Goal: Communication & Community: Ask a question

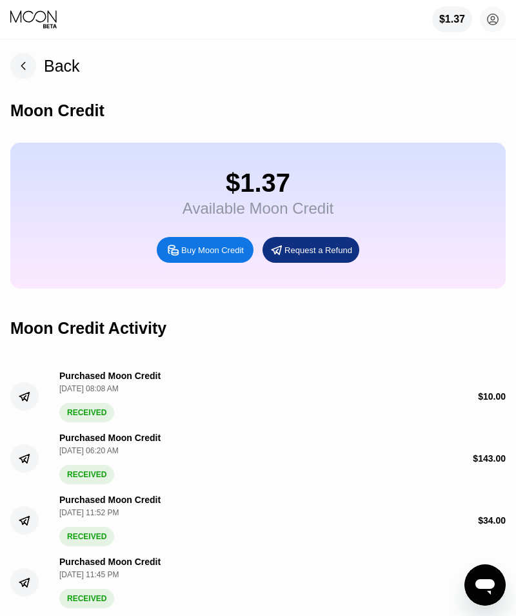
click at [495, 584] on icon "Open messaging window" at bounding box center [485, 584] width 23 height 23
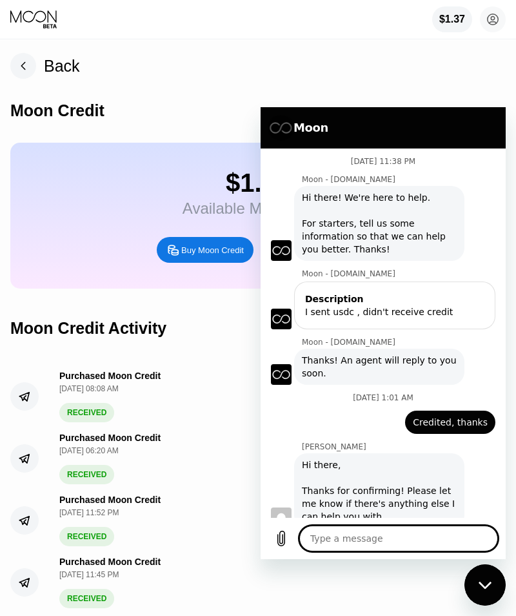
type textarea "x"
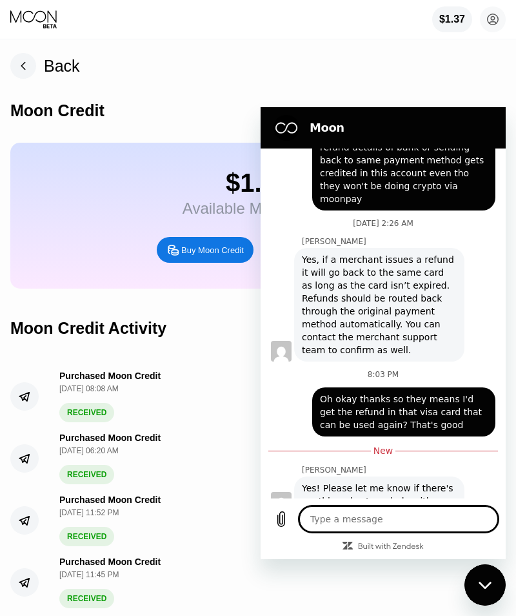
scroll to position [523, 0]
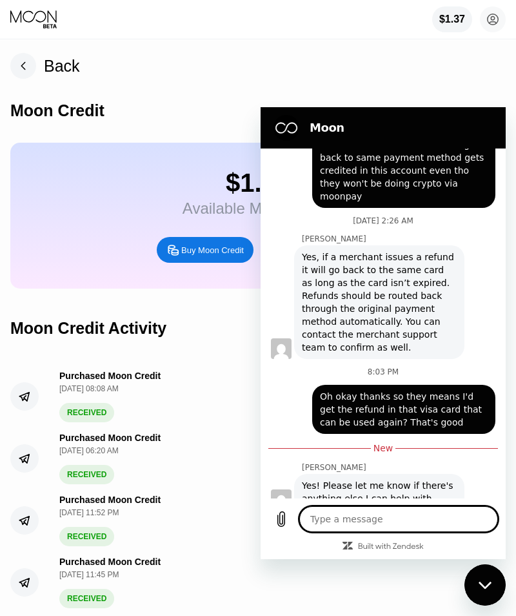
click at [423, 523] on textarea at bounding box center [399, 519] width 199 height 26
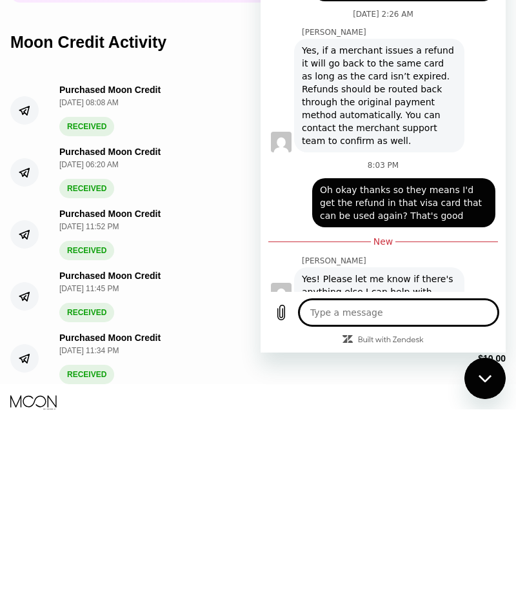
scroll to position [108, 0]
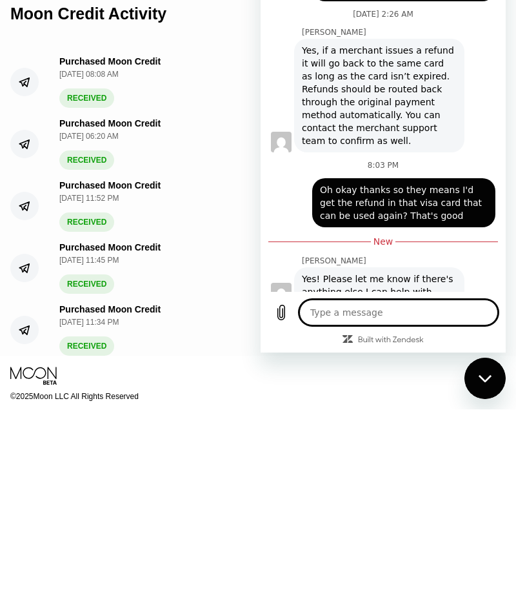
type textarea "L"
type textarea "x"
type textarea "Lo"
type textarea "x"
type textarea "Lov"
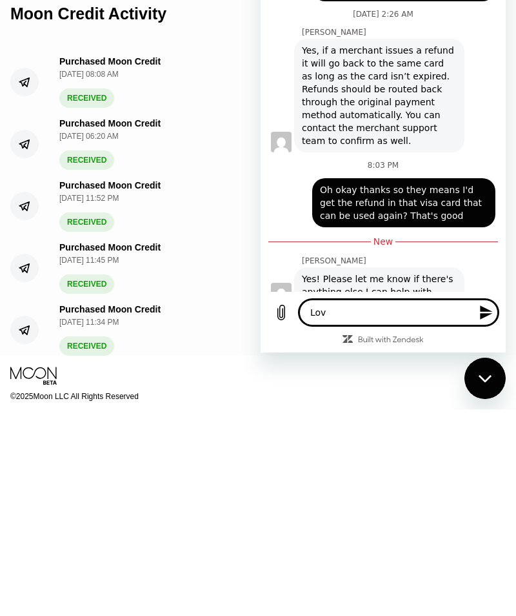
type textarea "x"
type textarea "Love"
type textarea "x"
type textarea "Loved"
type textarea "x"
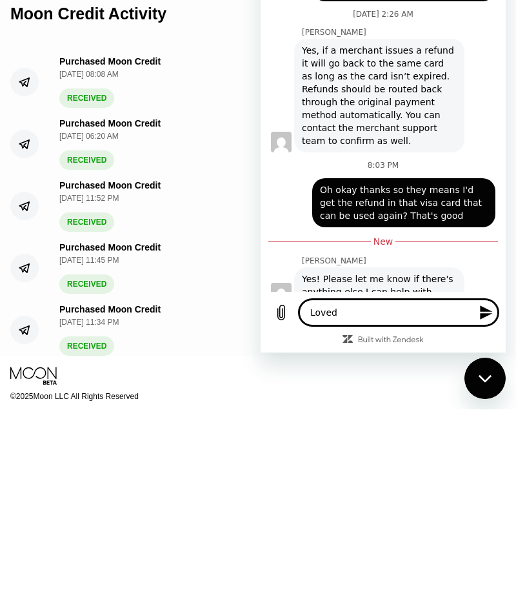
type textarea "Loved"
type textarea "x"
type textarea "Loved u"
type textarea "x"
type textarea "Loved ur"
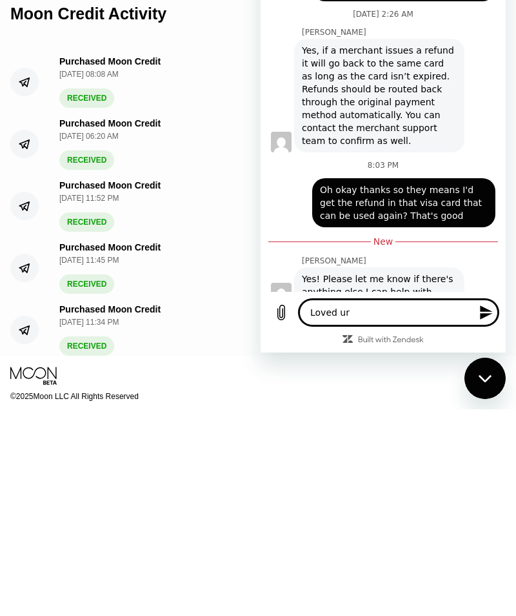
type textarea "x"
type textarea "Loved ur"
type textarea "x"
type textarea "Loved ur p"
type textarea "x"
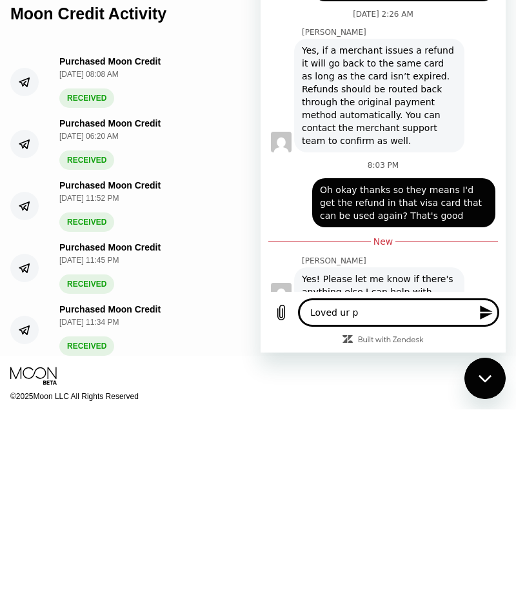
type textarea "Loved ur pl"
type textarea "x"
type textarea "Loved ur pla"
type textarea "x"
type textarea "Loved ur plat"
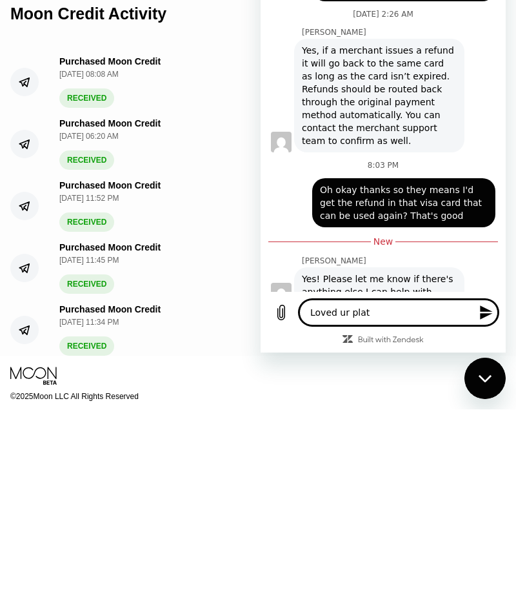
type textarea "x"
type textarea "Loved ur platf"
type textarea "x"
type textarea "Loved ur platform"
type textarea "x"
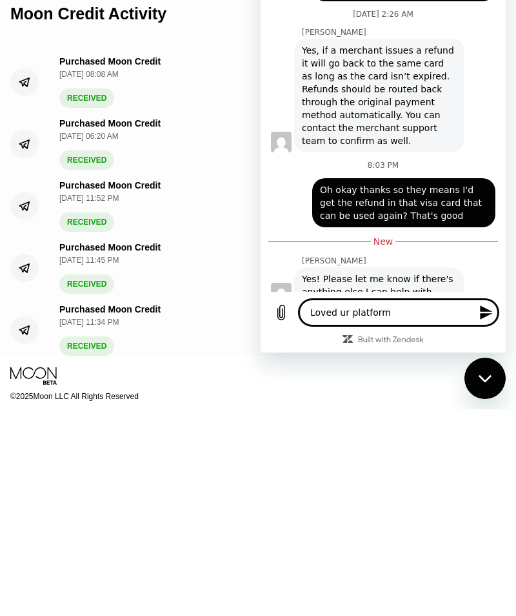
type textarea "Loved ur platform,"
type textarea "x"
type textarea "Loved ur platform,"
type textarea "x"
type textarea "Loved ur platform, g"
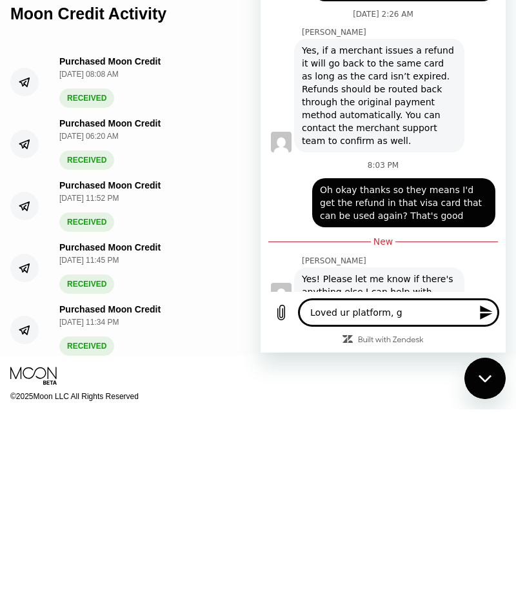
type textarea "x"
type textarea "Loved ur platform, go"
type textarea "x"
type textarea "Loved ur platform, goo"
type textarea "x"
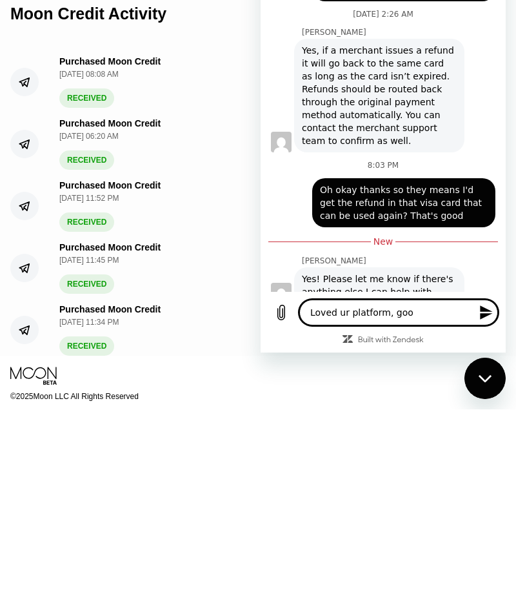
type textarea "Loved ur platform, good"
type textarea "x"
type textarea "Loved ur platform, good u"
type textarea "x"
type textarea "Loved ur platform, good ui"
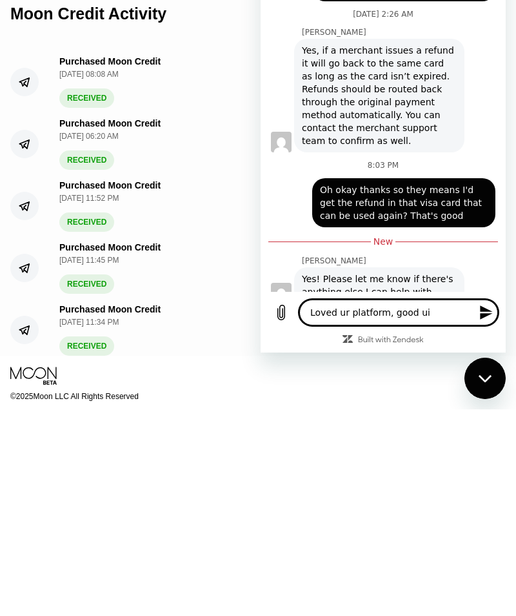
type textarea "x"
type textarea "Loved ur platform, good ui,"
type textarea "x"
type textarea "Loved ur platform, good ui,"
type textarea "x"
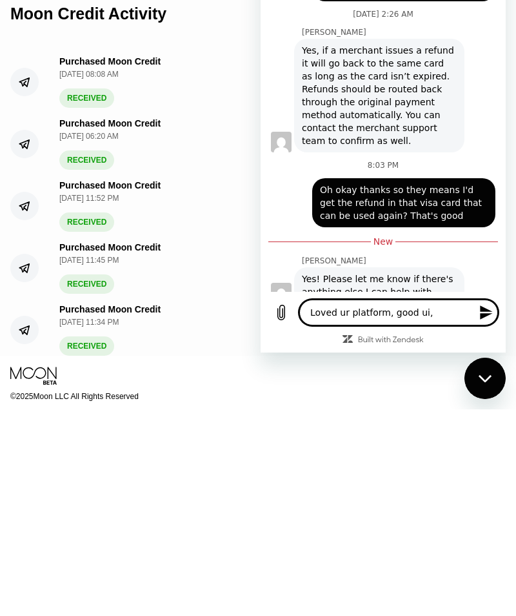
type textarea "Loved ur platform, good ui, r"
type textarea "x"
type textarea "Loved ur platform, good ui, rr"
type textarea "x"
type textarea "Loved ur platform, good ui, rru"
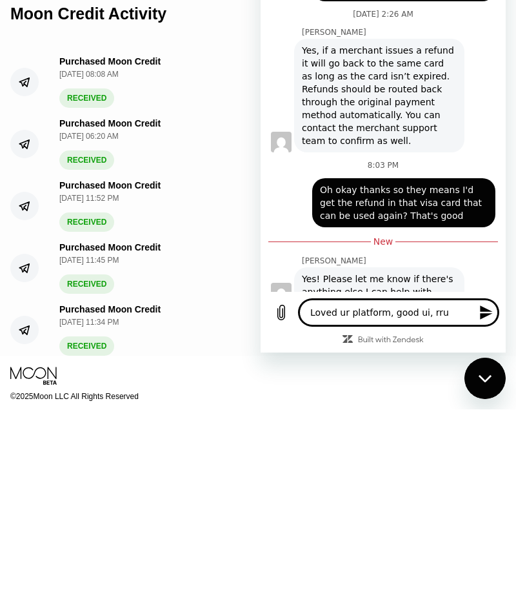
type textarea "x"
type textarea "Loved ur platform, good ui, rrus"
type textarea "x"
type textarea "Loved ur platform, good ui, trust"
type textarea "x"
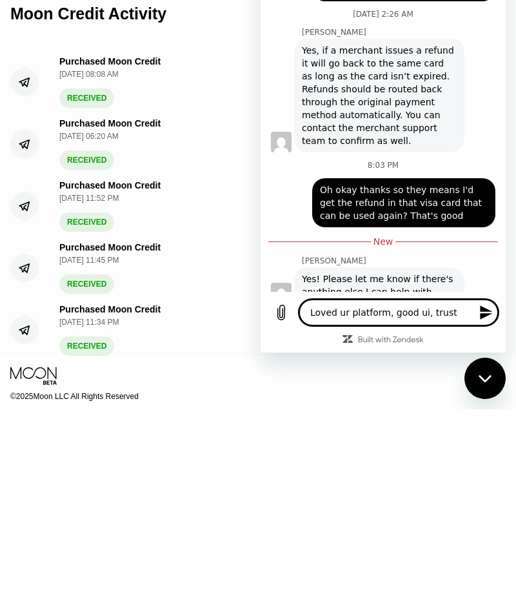
type textarea "Loved ur platform, good ui, trust a"
type textarea "x"
type textarea "Loved ur platform, good ui, trust an"
type textarea "x"
type textarea "Loved ur platform, good ui, trust and"
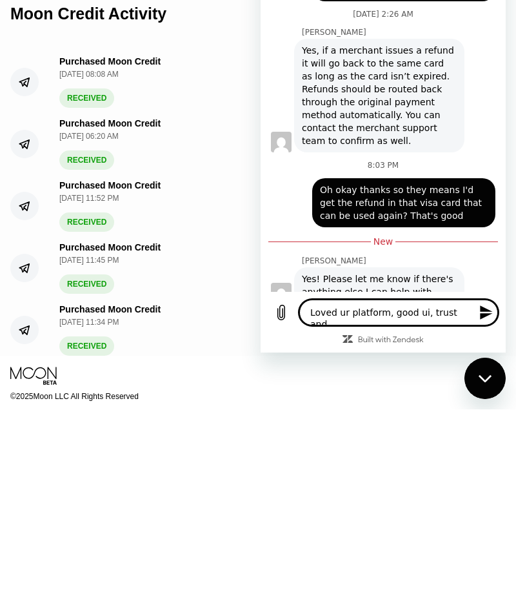
type textarea "x"
type textarea "Loved ur platform, good ui, trust and"
type textarea "x"
type textarea "Loved ur platform, good ui, trust and t"
type textarea "x"
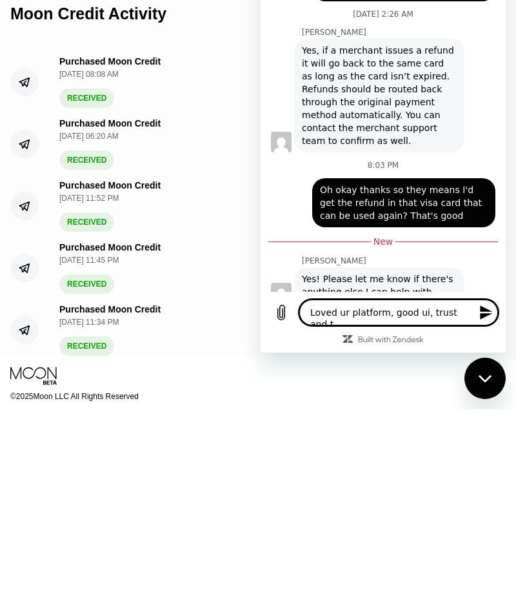
type textarea "Loved ur platform, good ui, trust and te"
type textarea "x"
type textarea "Loved ur platform, good ui, trust and tes"
type textarea "x"
type textarea "Loved ur platform, good ui, trust and tesm"
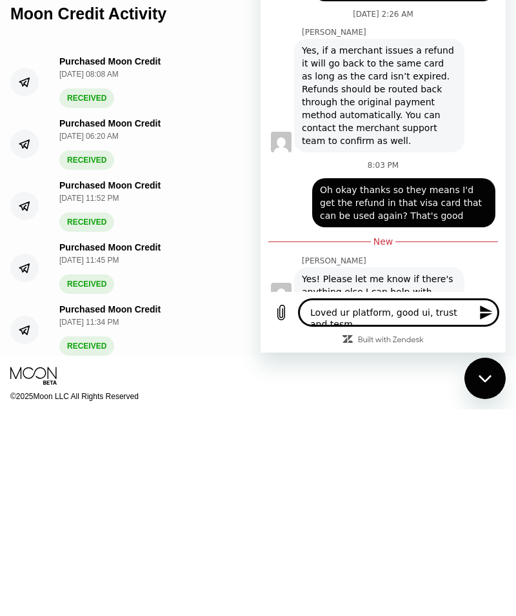
type textarea "x"
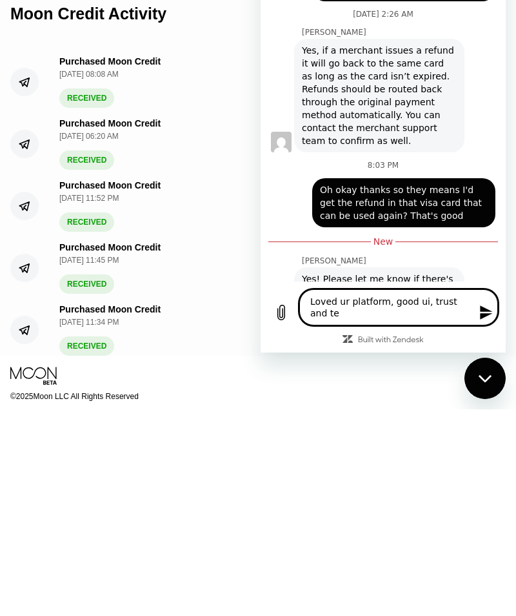
type textarea "Loved ur platform, good ui, trust and team"
type textarea "x"
type textarea "Loved ur platform, good ui, trust and team,"
type textarea "x"
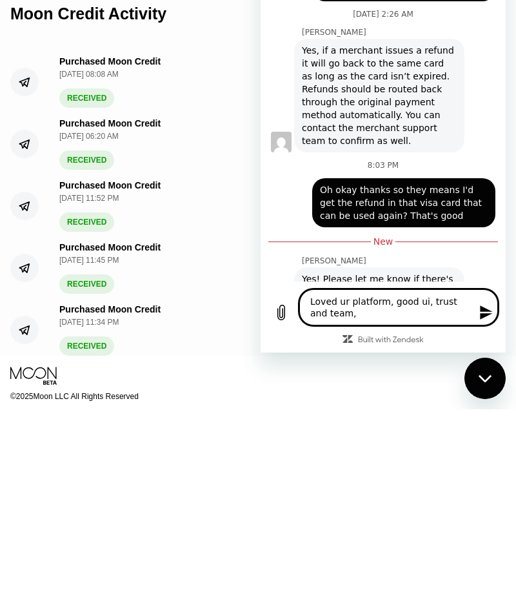
type textarea "Loved ur platform, good ui, trust and team,"
type textarea "x"
type textarea "Loved ur platform, good ui, trust and team, e"
type textarea "x"
type textarea "Loved ur platform, good ui, trust and team, en"
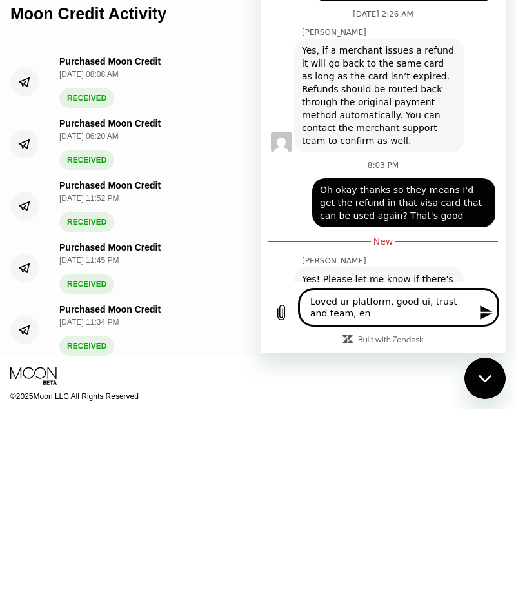
type textarea "x"
type textarea "Loved ur platform, good ui, trust and team, enj"
type textarea "x"
type textarea "Loved ur platform, good ui, trust and team, enjo"
type textarea "x"
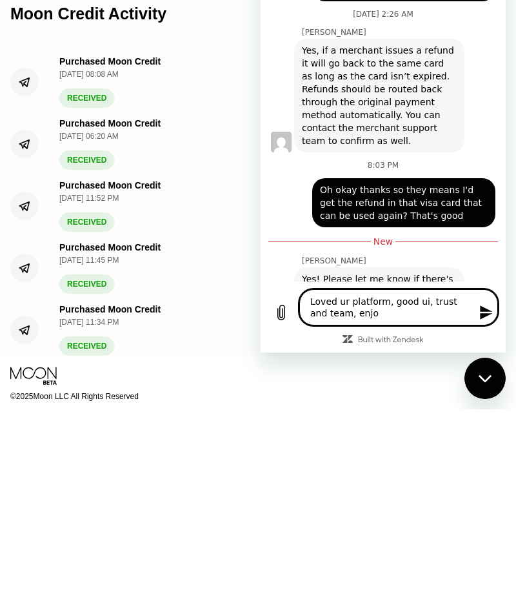
type textarea "Loved ur platform, good ui, trust and team, enjoy"
type textarea "x"
type textarea "Loved ur platform, good ui, trust and team, enjoyi"
type textarea "x"
type textarea "Loved ur platform, good ui, trust and team, enjoying"
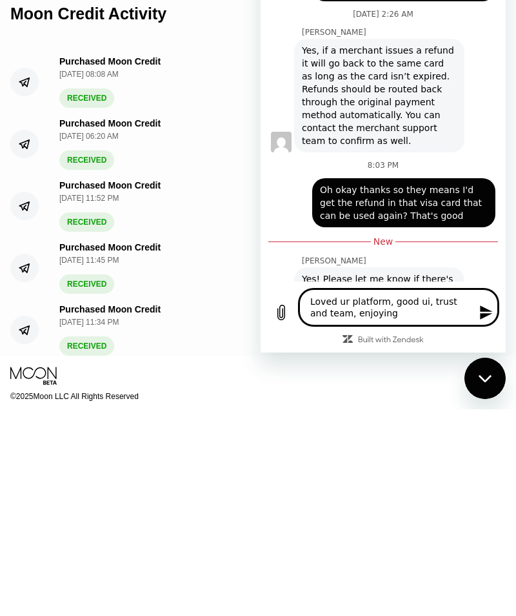
type textarea "x"
type textarea "Loved ur platform, good ui, trust and team, enjoying i"
type textarea "x"
type textarea "Loved ur platform, good ui, trust and team, enjoying it"
type textarea "x"
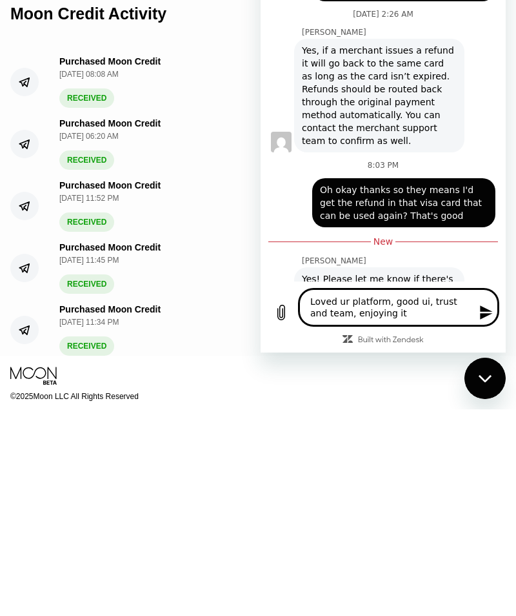
type textarea "Loved ur platform, good ui, trust and team, enjoying it"
type textarea "x"
type textarea "Loved ur platform, good ui, trust and team, enjoying it"
type textarea "x"
type textarea "Loved ur platform, good ui, trust and team, enjoying i"
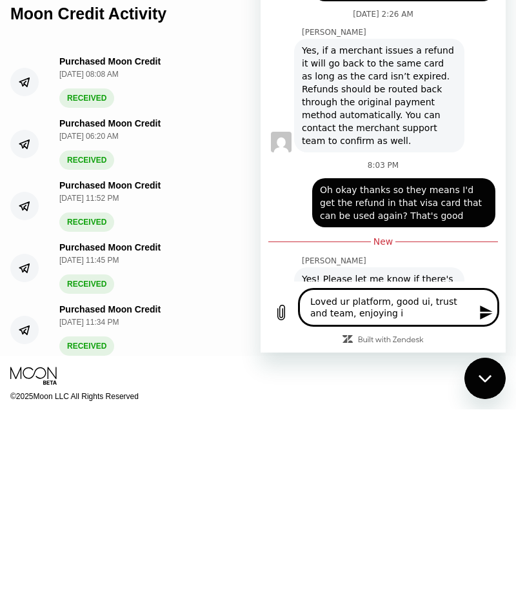
type textarea "x"
type textarea "Loved ur platform, good ui, trust and team, enjoying"
type textarea "x"
type textarea "Loved ur platform, good ui, trust and team, enjoying"
type textarea "x"
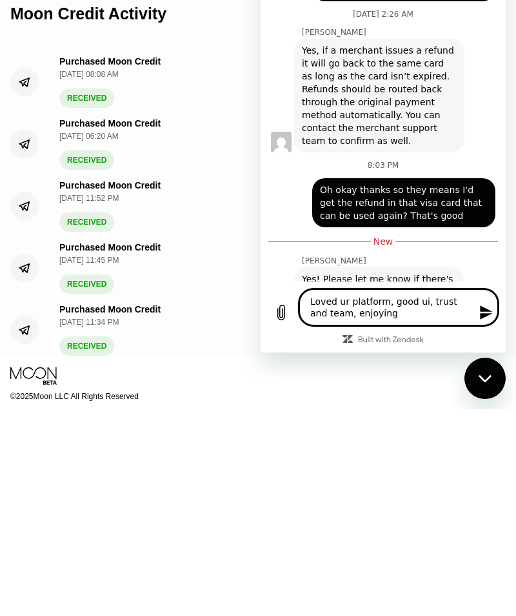
type textarea "Loved ur platform, good ui, trust and team, enjoyin"
type textarea "x"
type textarea "Loved ur platform, good ui, trust and team, enjoyi"
type textarea "x"
type textarea "Loved ur platform, good ui, trust and team, enjoy"
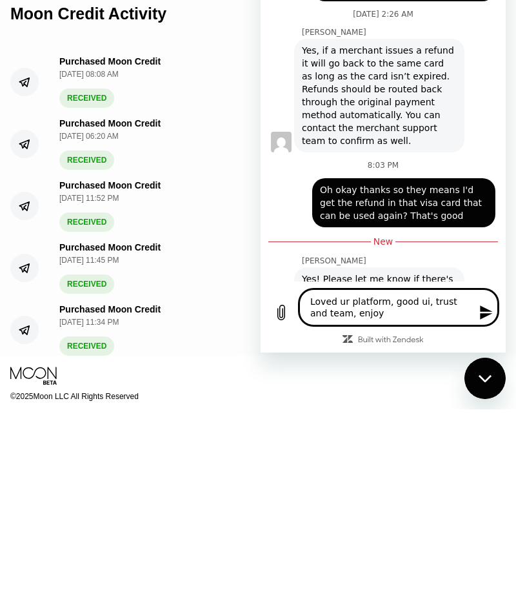
type textarea "x"
type textarea "Loved ur platform, good ui, trust and team, enjo"
type textarea "x"
type textarea "Loved ur platform, good ui, trust and team, enj"
type textarea "x"
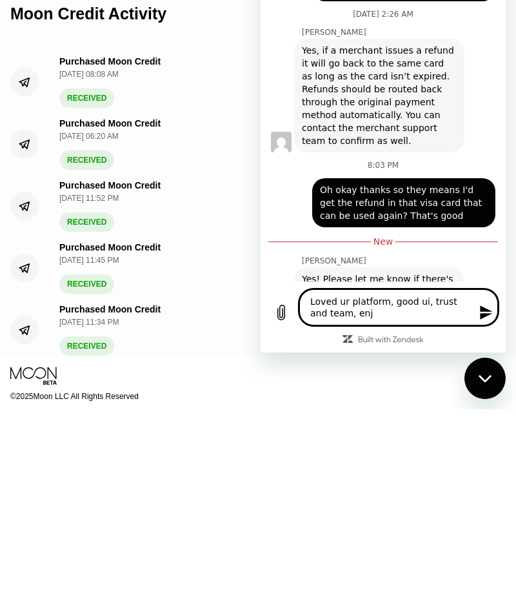
type textarea "Loved ur platform, good ui, trust and team, en"
type textarea "x"
type textarea "Loved ur platform, good ui, trust and team, e"
type textarea "x"
type textarea "Loved ur platform, good ui, trust and team,"
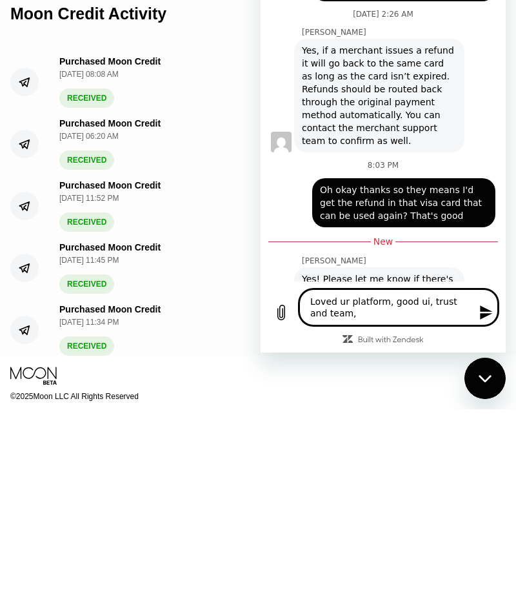
type textarea "x"
type textarea "Loved ur platform, good ui, trust and team, r"
type textarea "x"
type textarea "Loved ur platform, good ui, trust and team, rh"
type textarea "x"
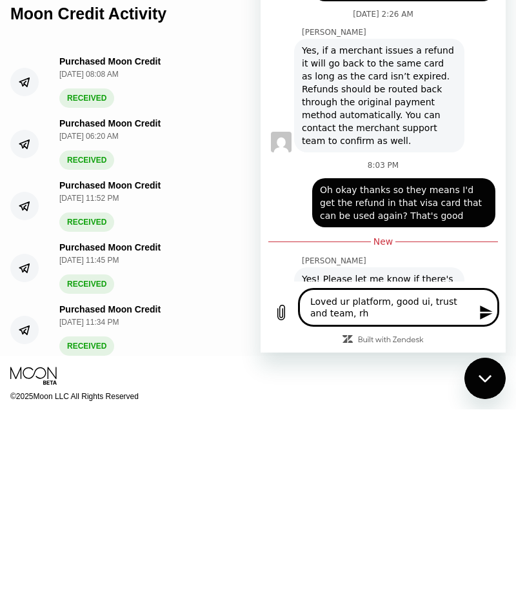
type textarea "Loved ur platform, good ui, trust and team, rhi"
type textarea "x"
type textarea "Loved ur platform, good ui, trust and team, rhis"
type textarea "x"
type textarea "Loved ur platform, good ui, trust and team, this"
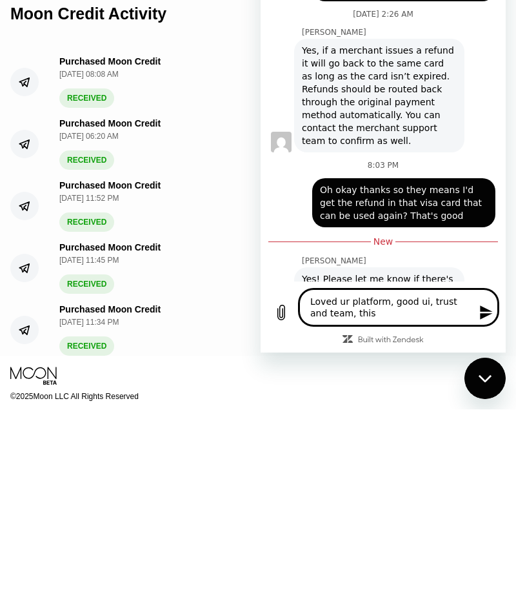
type textarea "x"
type textarea "Loved ur platform, good ui, trust and team, this i"
type textarea "x"
type textarea "Loved ur platform, good ui, trust and team, this is"
type textarea "x"
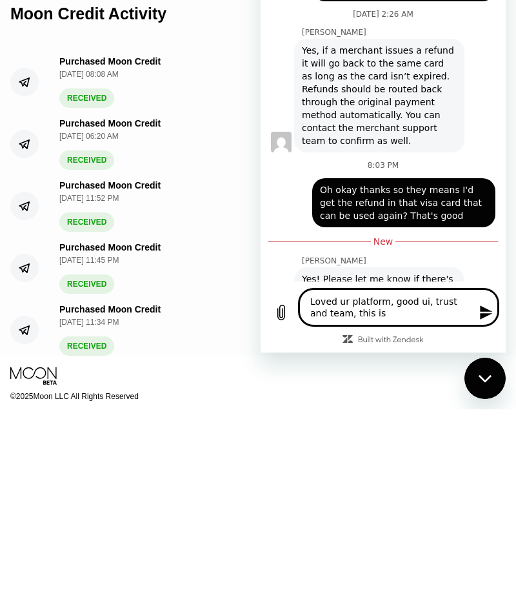
type textarea "Loved ur platform, good ui, trust and team, this is"
type textarea "x"
type textarea "Loved ur platform, good ui, trust and team, this is m"
type textarea "x"
type textarea "Loved ur platform, good ui, trust and team, this is my"
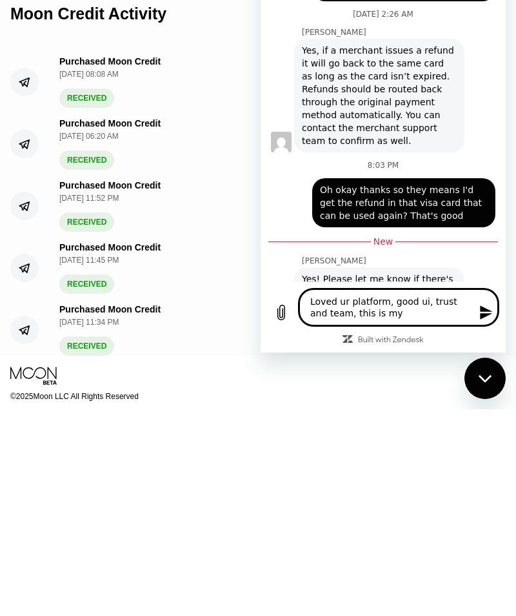
type textarea "x"
type textarea "Loved ur platform, good ui, trust and team, this is my"
type textarea "x"
type textarea "Loved ur platform, good ui, trust and team, this is my f"
type textarea "x"
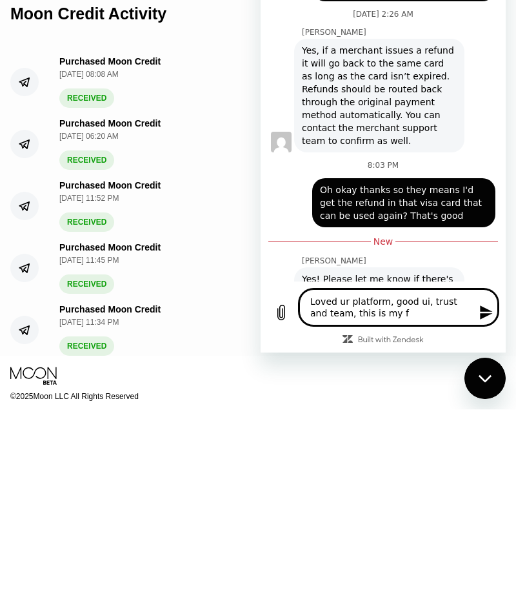
type textarea "Loved ur platform, good ui, trust and team, this is my fi"
type textarea "x"
type textarea "Loved ur platform, good ui, trust and team, this is my fir"
type textarea "x"
type textarea "Loved ur platform, good ui, trust and team, this is my firs"
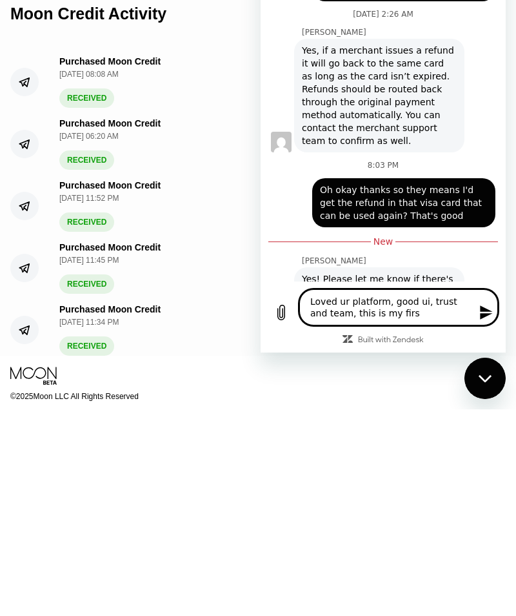
type textarea "x"
type textarea "Loved ur platform, good ui, trust and team, this is my first"
type textarea "x"
type textarea "Loved ur platform, good ui, trust and team, this is my first w"
type textarea "x"
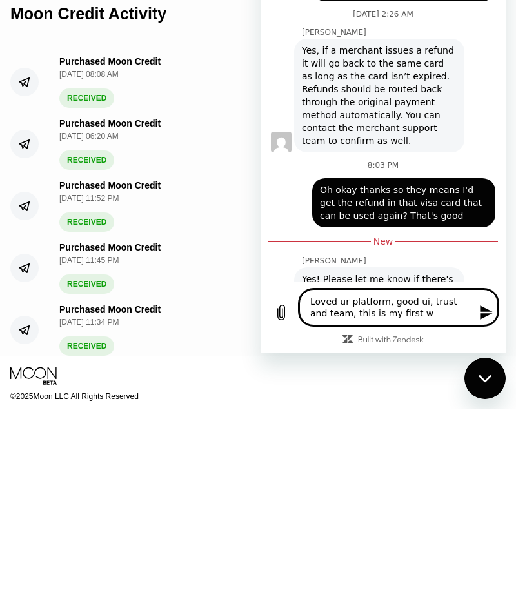
type textarea "Loved ur platform, good ui, trust and team, this is my first we"
type textarea "x"
type textarea "Loved ur platform, good ui, trust and team, this is my first wee"
type textarea "x"
type textarea "Loved ur platform, good ui, trust and team, this is my first week"
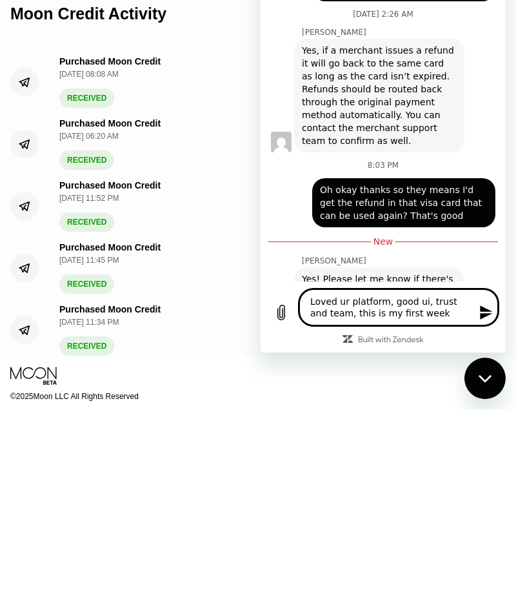
type textarea "x"
type textarea "Loved ur platform, good ui, trust and team, this is my first week w"
type textarea "x"
type textarea "Loved ur platform, good ui, trust and team, this is my first week wi"
type textarea "x"
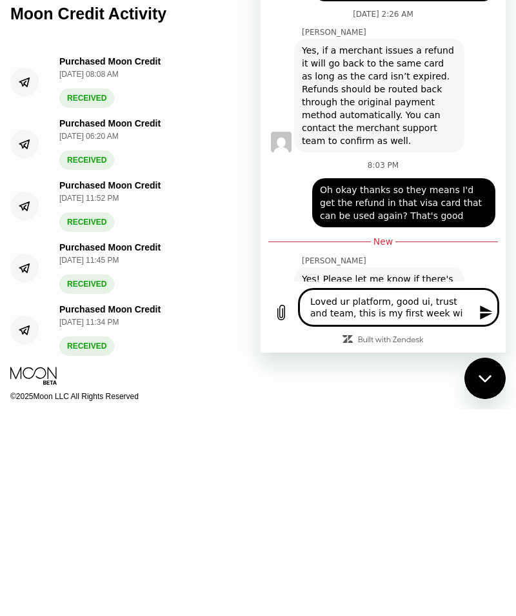
type textarea "Loved ur platform, good ui, trust and team, this is my first week with"
type textarea "x"
type textarea "Loved ur platform, good ui, trust and team, this is my first week with y"
type textarea "x"
type textarea "Loved ur platform, good ui, trust and team, this is my first week with [PERSON_…"
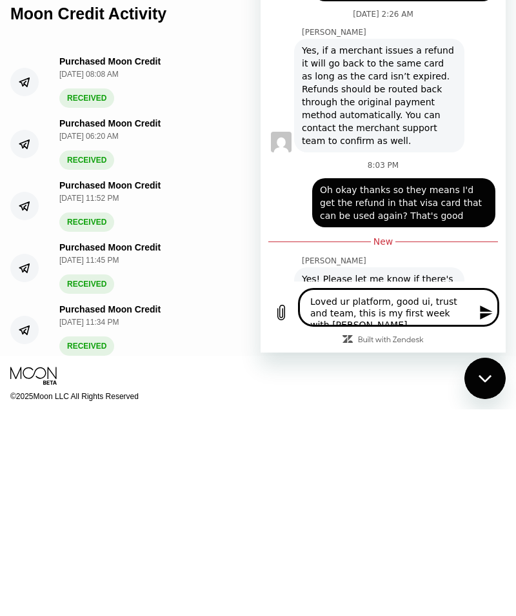
type textarea "x"
type textarea "Loved ur platform, good ui, trust and team, this is my first week with yal"
type textarea "x"
type textarea "Loved ur platform, good ui, trust and team, this is my first week with [PERSON_…"
type textarea "x"
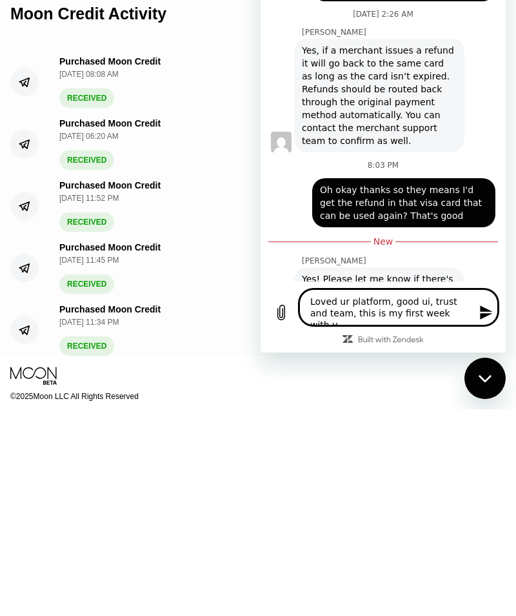
type textarea "Loved ur platform, good ui, trust and team, this is my first week with y'all"
type textarea "x"
type textarea "Loved ur platform, good ui, trust and team, this is my first week with y'all"
click at [484, 316] on icon "Send message" at bounding box center [486, 312] width 12 height 14
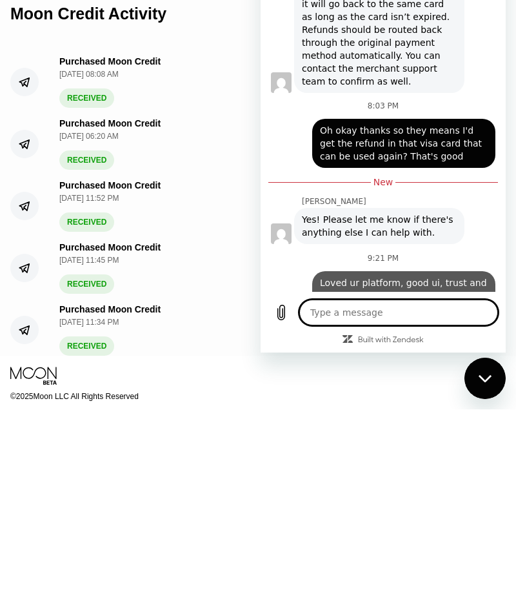
type textarea "x"
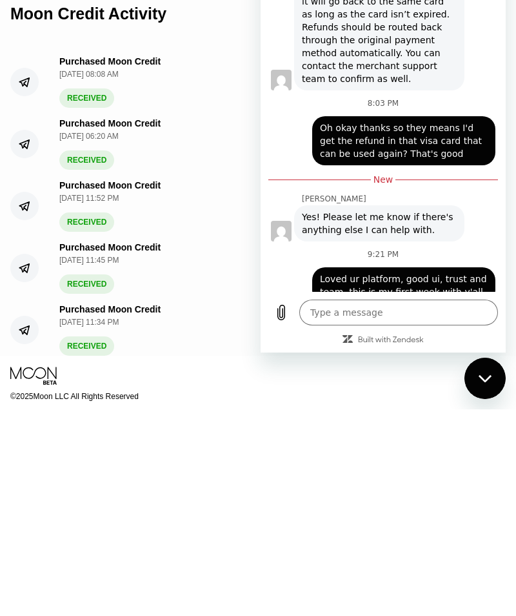
scroll to position [108, 0]
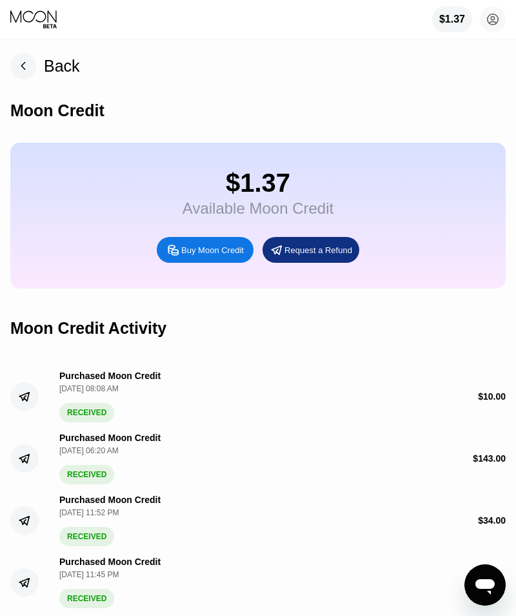
click at [491, 588] on icon "Open messaging window" at bounding box center [485, 586] width 19 height 15
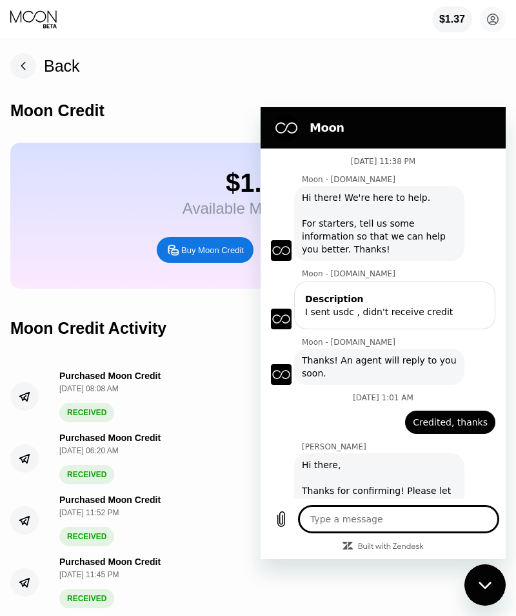
scroll to position [545, 0]
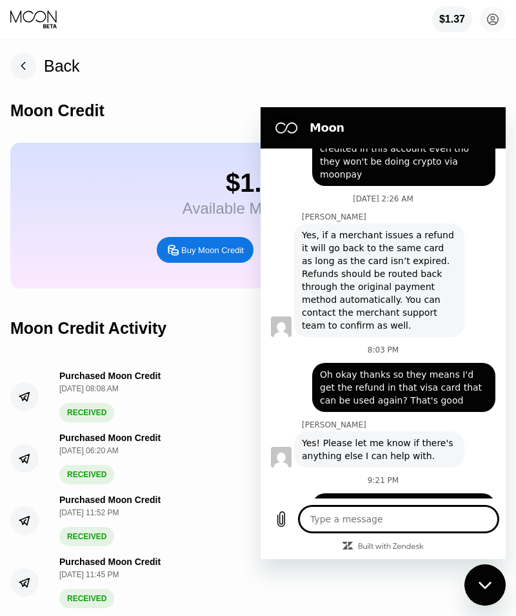
click at [496, 585] on div "Close messaging window" at bounding box center [485, 584] width 39 height 39
type textarea "x"
